Goal: Register for event/course

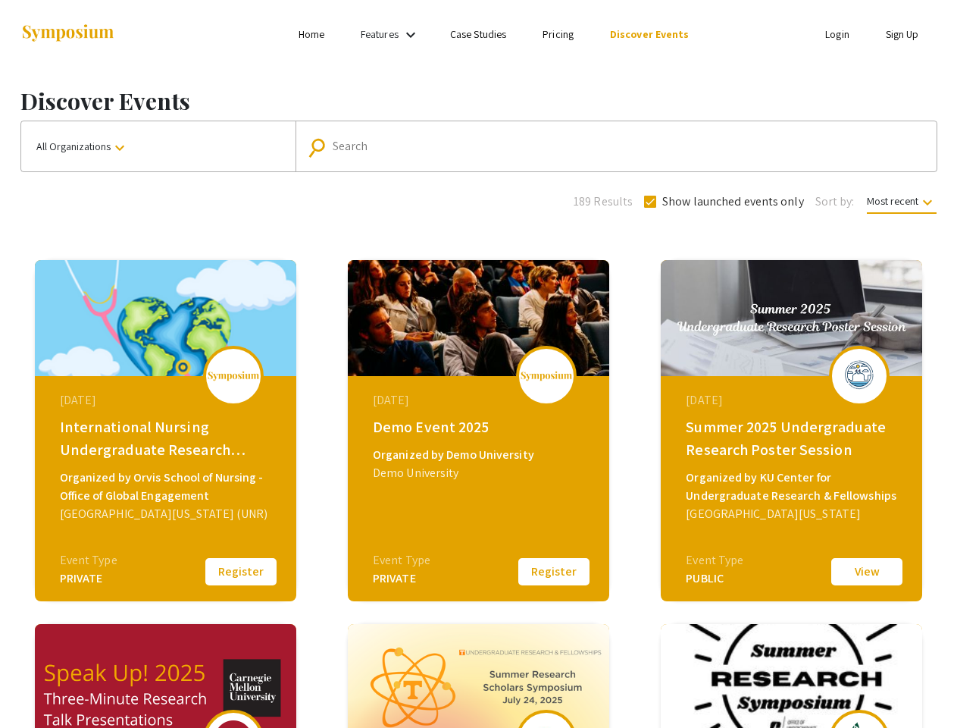
click at [392, 34] on link "Features" at bounding box center [380, 34] width 38 height 14
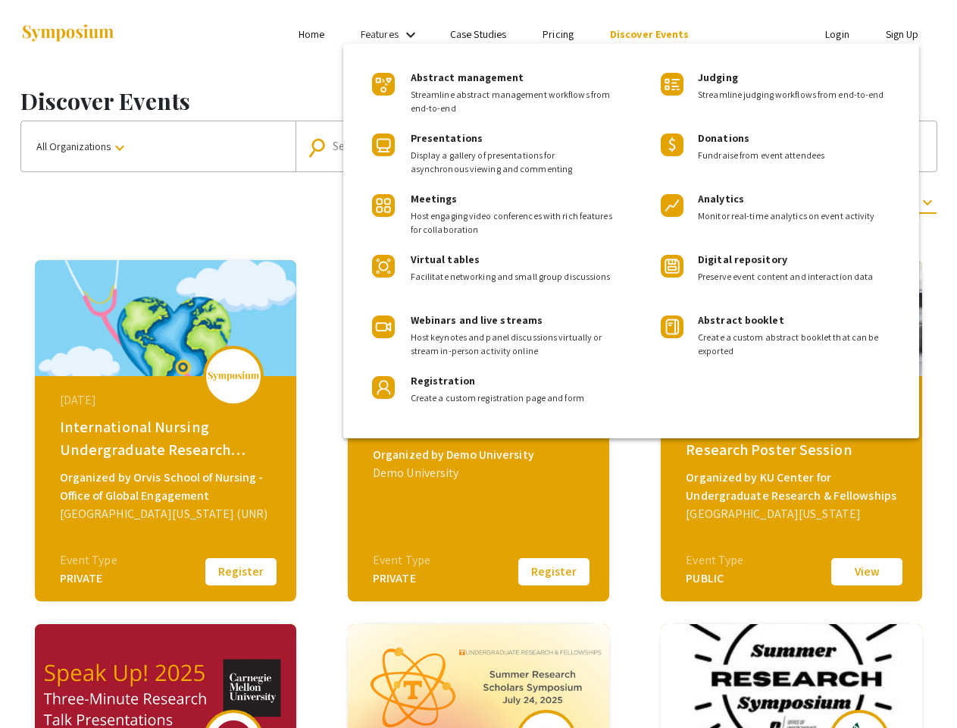
click at [158, 146] on div at bounding box center [478, 364] width 957 height 728
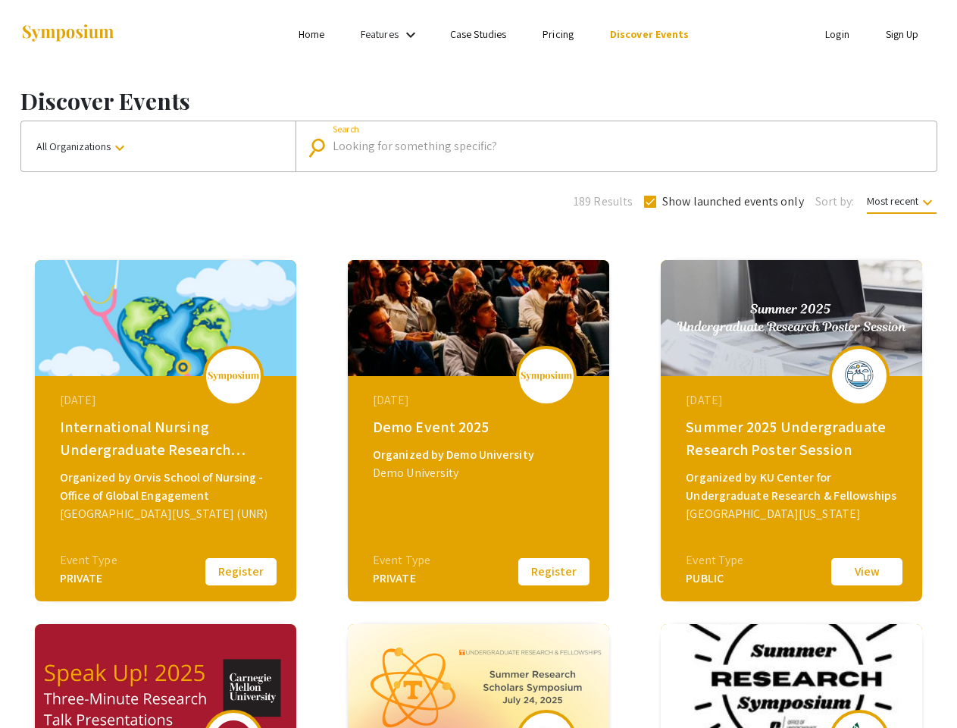
click at [612, 146] on input "Search" at bounding box center [625, 146] width 584 height 14
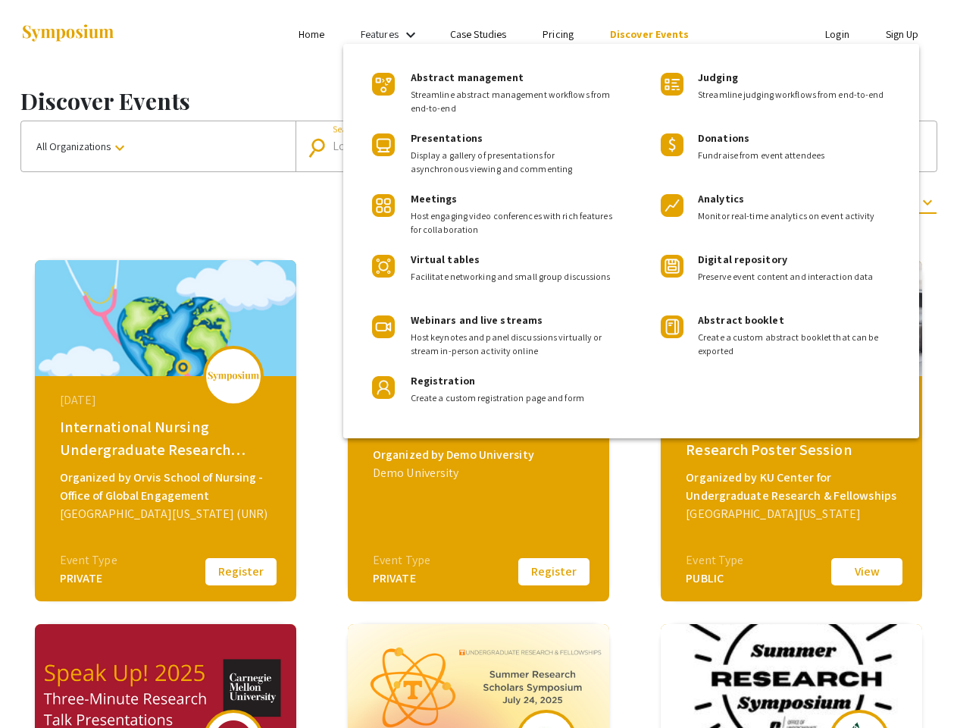
click at [722, 202] on span "Show launched events only" at bounding box center [733, 202] width 142 height 18
click at [650, 208] on input "Show launched events only" at bounding box center [650, 208] width 1 height 1
checkbox input "false"
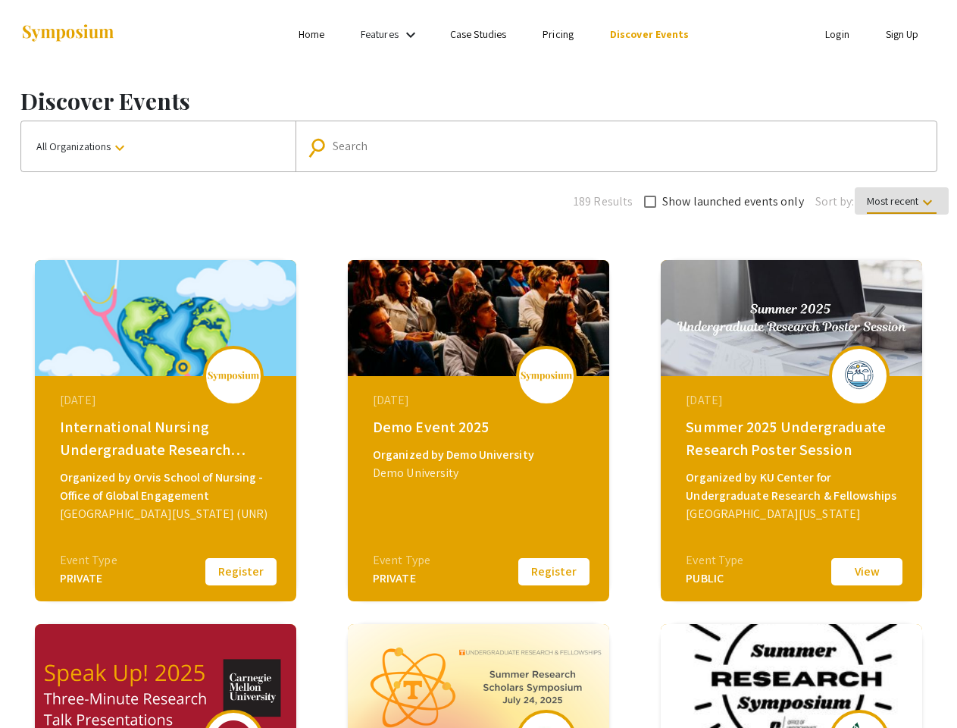
click at [900, 201] on span "Most recent keyboard_arrow_down" at bounding box center [902, 204] width 70 height 20
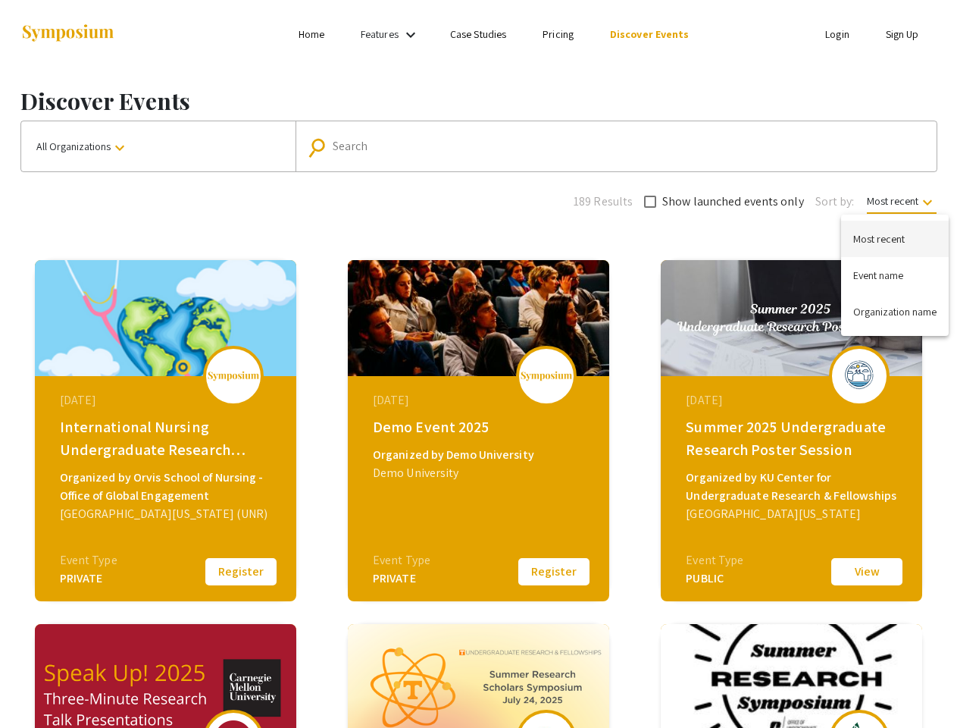
click at [241, 571] on div at bounding box center [478, 364] width 957 height 728
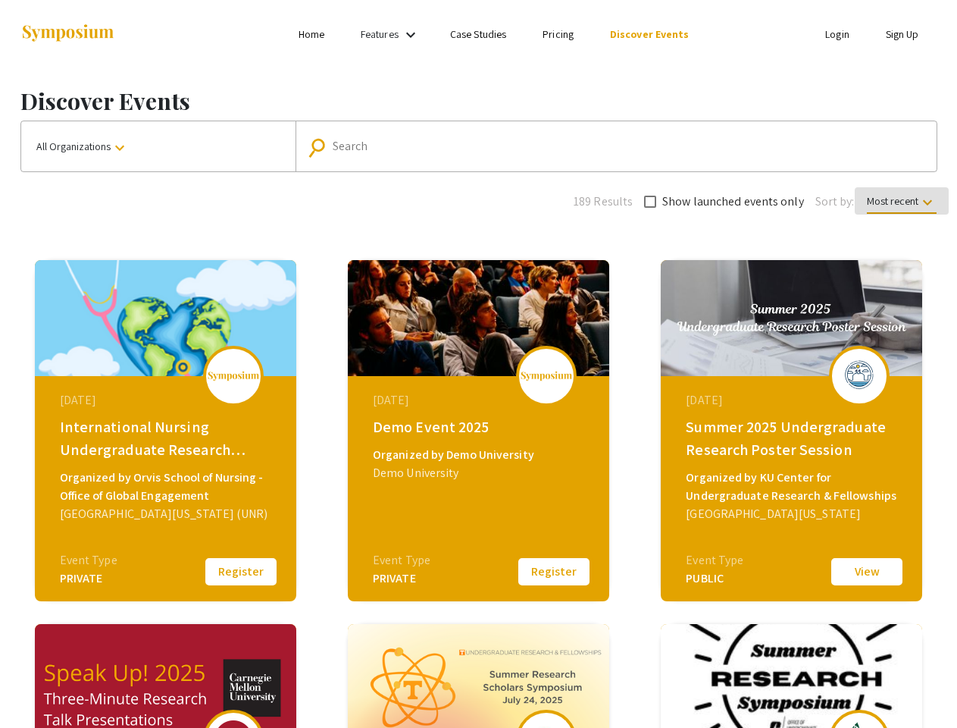
click at [554, 571] on button "Register" at bounding box center [554, 572] width 76 height 32
click at [867, 571] on button "View" at bounding box center [867, 572] width 76 height 32
